Goal: Check status: Check status

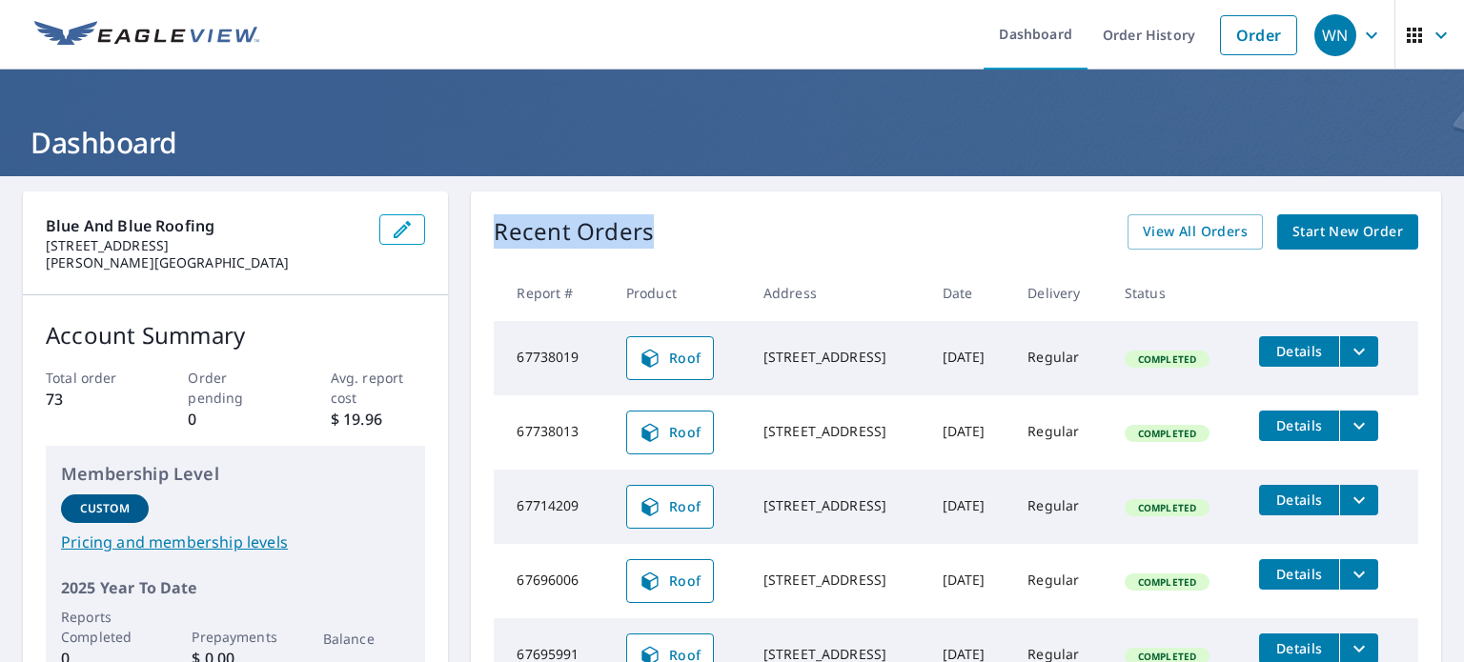
drag, startPoint x: 465, startPoint y: 225, endPoint x: 659, endPoint y: 230, distance: 193.5
click at [659, 230] on div "Recent Orders View All Orders Start New Order" at bounding box center [956, 231] width 924 height 35
click at [665, 230] on div "Recent Orders View All Orders Start New Order" at bounding box center [956, 231] width 924 height 35
drag, startPoint x: 643, startPoint y: 238, endPoint x: 495, endPoint y: 243, distance: 148.7
click at [495, 243] on p "Recent Orders" at bounding box center [574, 231] width 160 height 35
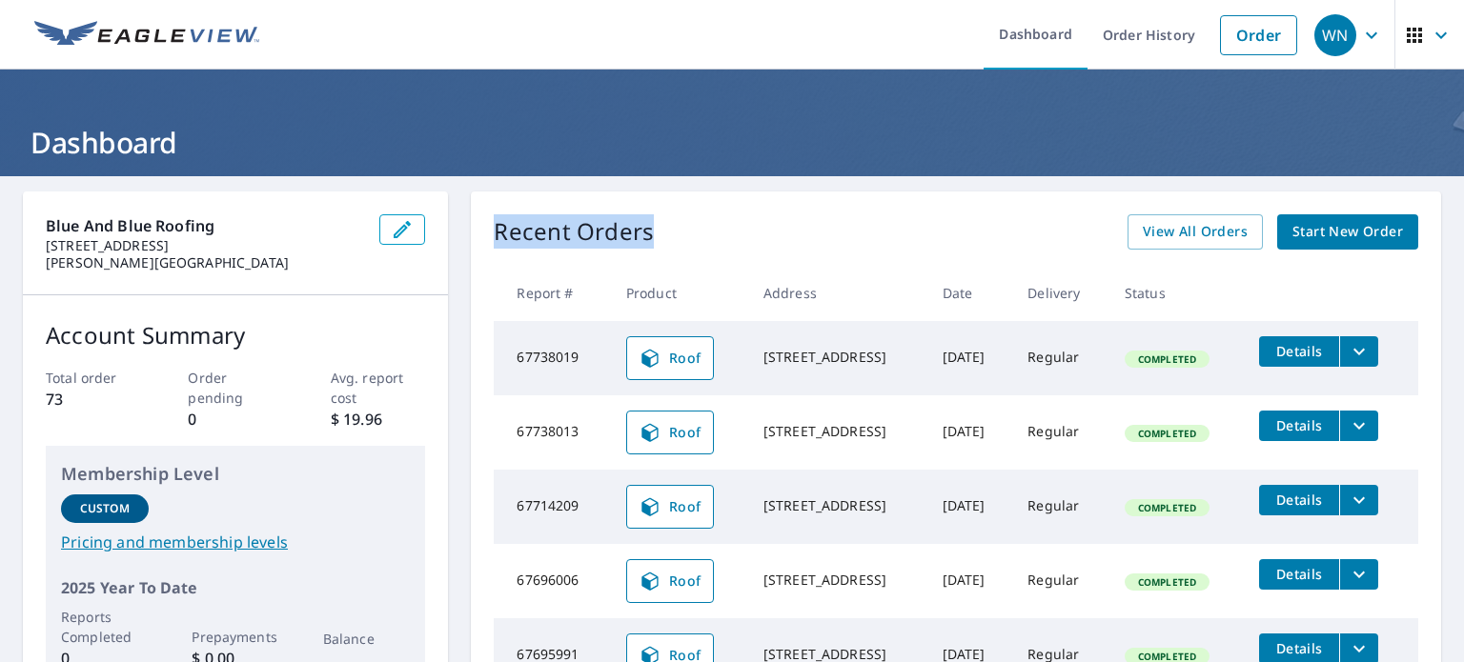
click at [673, 241] on div "Recent Orders View All Orders Start New Order" at bounding box center [956, 231] width 924 height 35
drag, startPoint x: 492, startPoint y: 226, endPoint x: 646, endPoint y: 222, distance: 154.4
click at [646, 222] on div "Recent Orders View All Orders Start New Order" at bounding box center [956, 231] width 924 height 35
click at [654, 232] on div "Recent Orders View All Orders Start New Order" at bounding box center [956, 231] width 924 height 35
drag, startPoint x: 489, startPoint y: 240, endPoint x: 653, endPoint y: 239, distance: 163.9
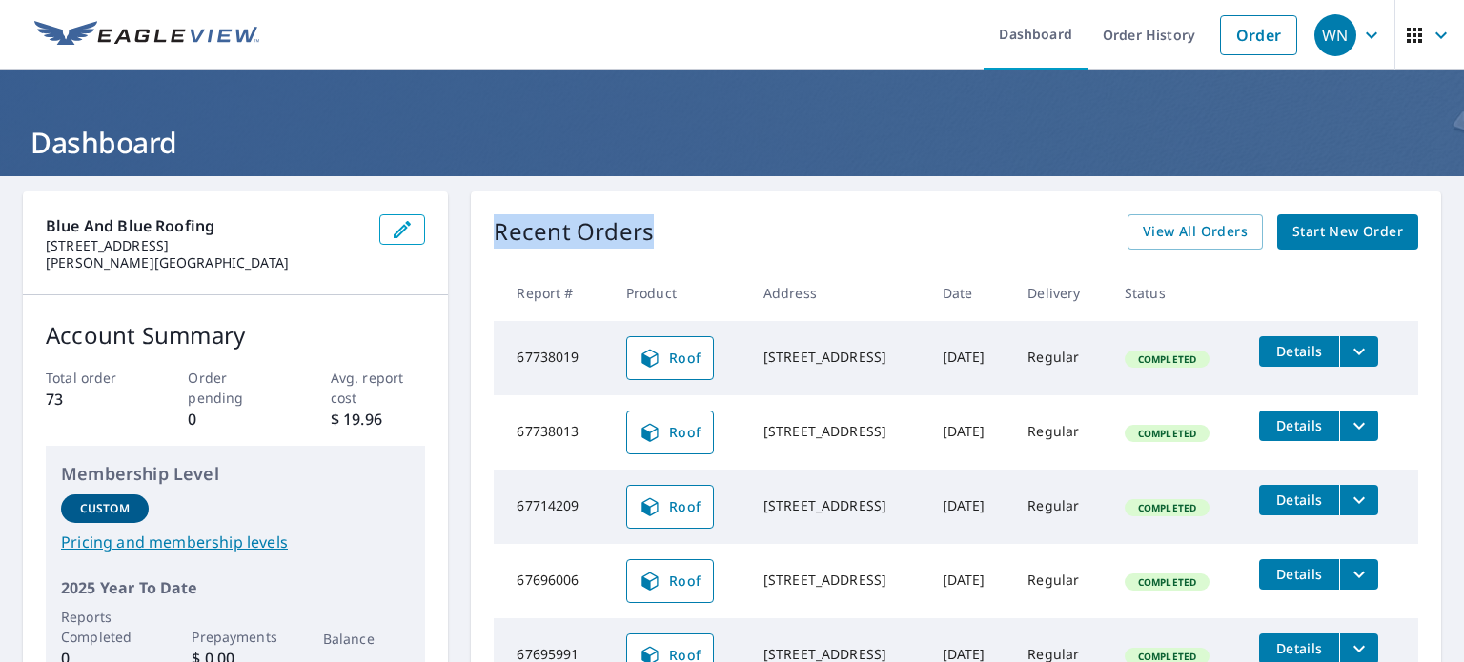
click at [653, 239] on div "Recent Orders View All Orders Start New Order" at bounding box center [956, 231] width 924 height 35
drag, startPoint x: 495, startPoint y: 239, endPoint x: 643, endPoint y: 243, distance: 148.7
click at [643, 243] on p "Recent Orders" at bounding box center [574, 231] width 160 height 35
click at [646, 239] on div "Recent Orders View All Orders Start New Order" at bounding box center [956, 231] width 924 height 35
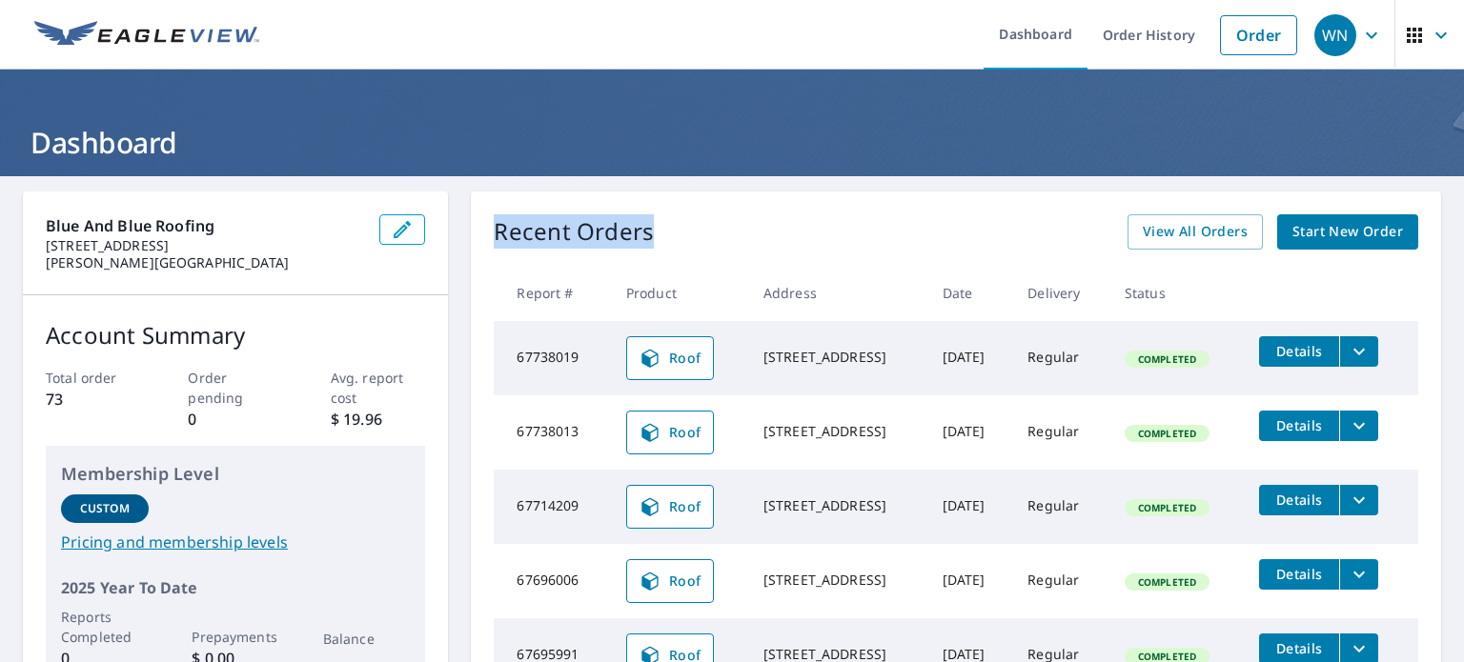
drag, startPoint x: 494, startPoint y: 228, endPoint x: 640, endPoint y: 235, distance: 147.0
click at [640, 235] on p "Recent Orders" at bounding box center [574, 231] width 160 height 35
click at [654, 234] on div "Recent Orders View All Orders Start New Order" at bounding box center [956, 231] width 924 height 35
